Goal: Find specific page/section: Find specific page/section

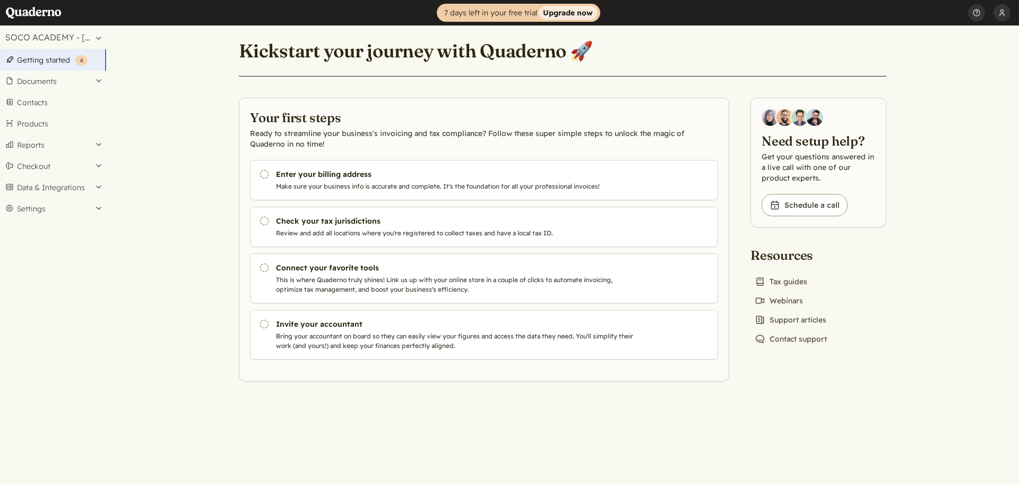
click at [557, 11] on strong "Upgrade now" at bounding box center [568, 13] width 58 height 14
click at [96, 38] on button "SOCO ACADEMY - [PERSON_NAME]" at bounding box center [53, 36] width 106 height 23
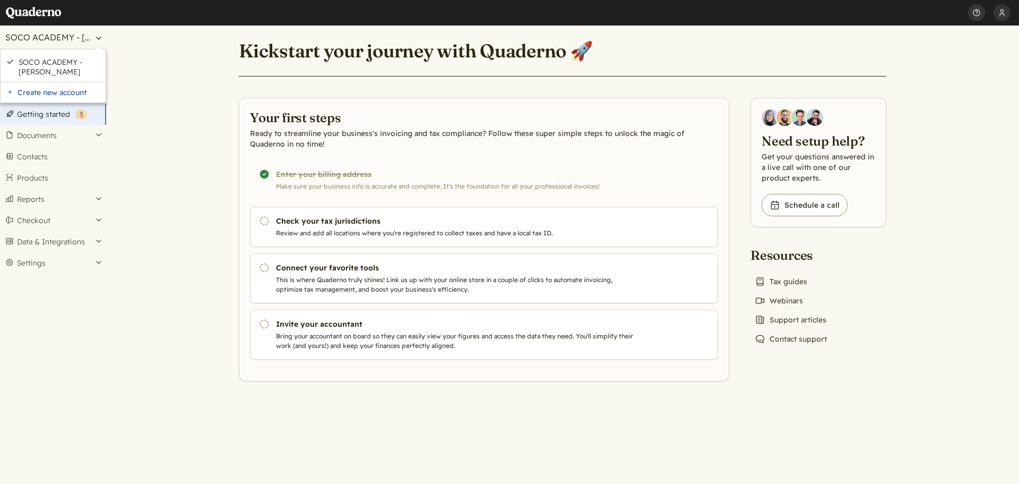
click at [96, 38] on button "SOCO ACADEMY - [PERSON_NAME]" at bounding box center [53, 36] width 106 height 23
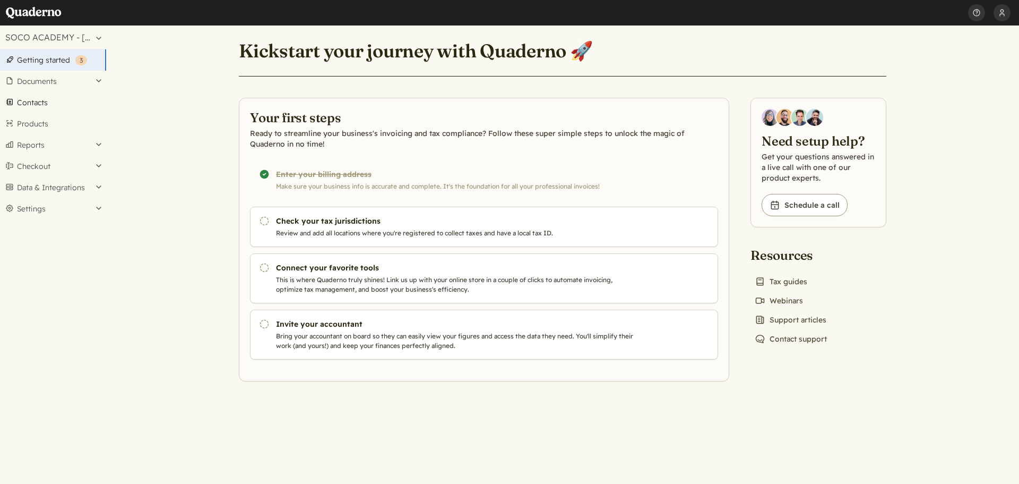
click at [50, 103] on link "Contacts" at bounding box center [53, 102] width 106 height 21
